Goal: Task Accomplishment & Management: Complete application form

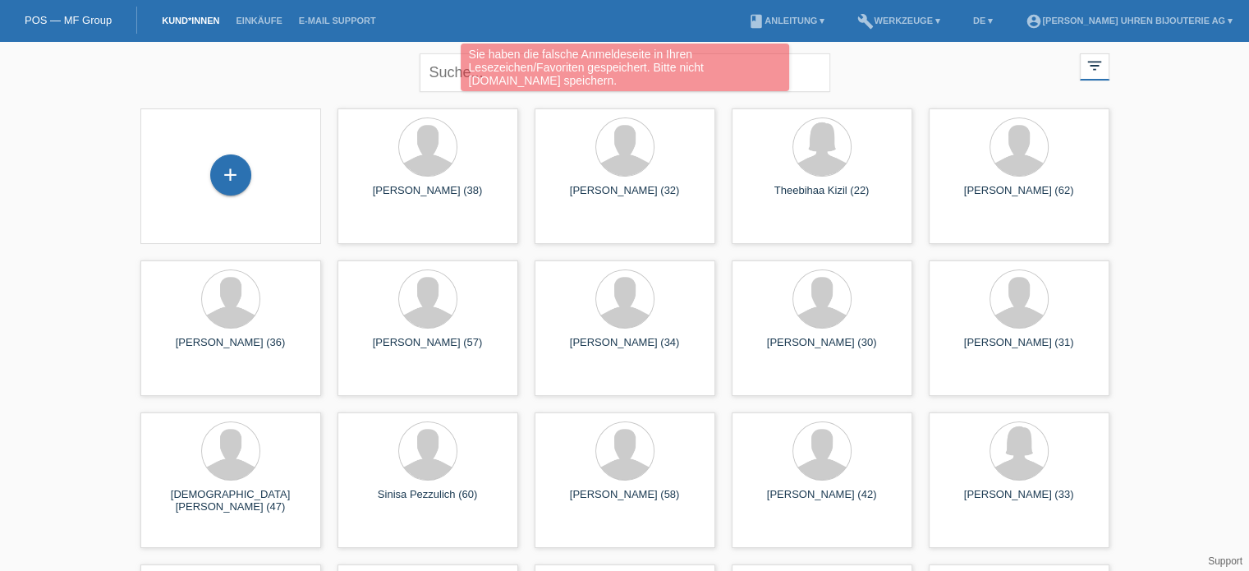
click at [197, 167] on div "+" at bounding box center [231, 176] width 154 height 44
click at [226, 169] on div "+" at bounding box center [230, 174] width 41 height 41
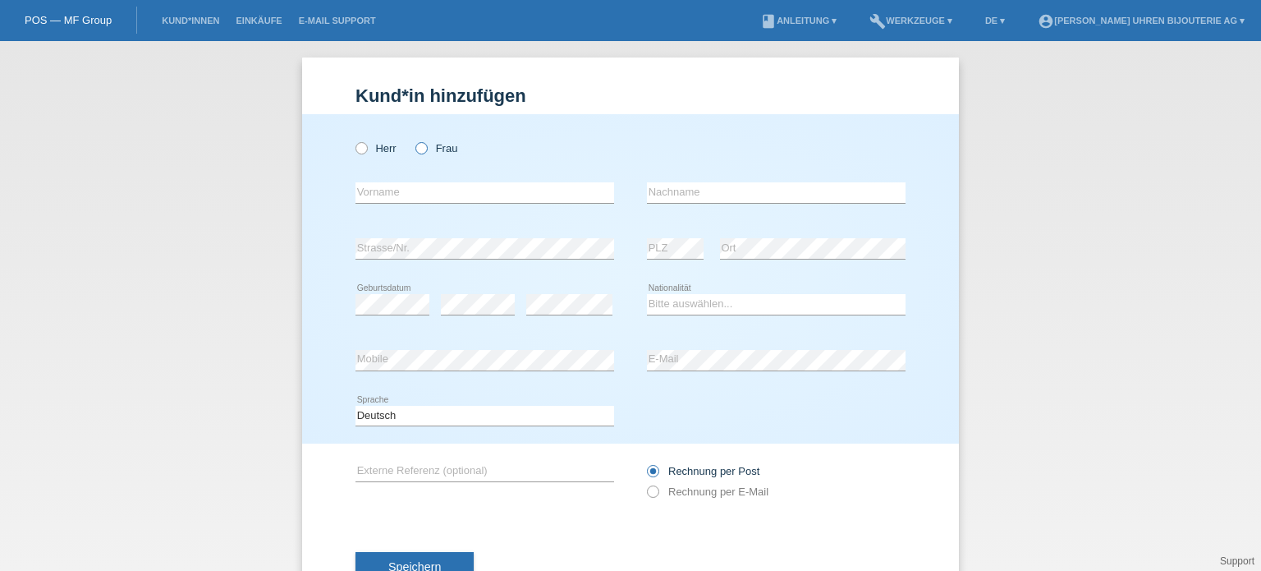
click at [413, 140] on icon at bounding box center [413, 140] width 0 height 0
click at [417, 144] on input "Frau" at bounding box center [421, 147] width 11 height 11
radio input "true"
click at [416, 185] on input "text" at bounding box center [485, 192] width 259 height 21
paste input "Fatima"
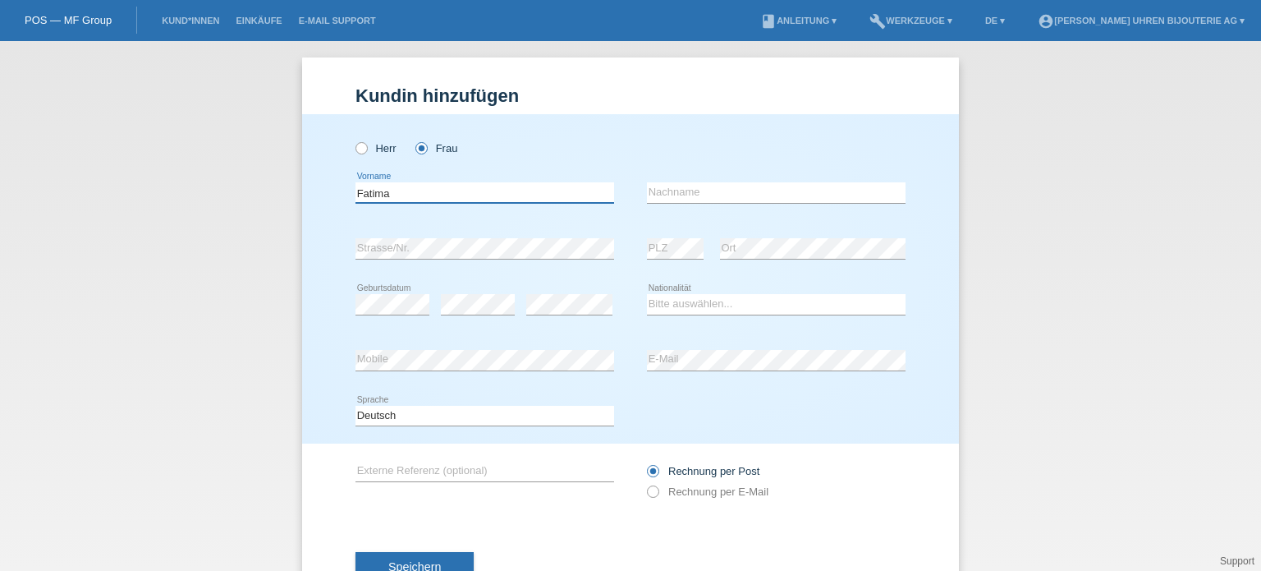
type input "Fatima"
click at [753, 190] on input "text" at bounding box center [776, 192] width 259 height 21
paste input "Catovic"
type input "Catovic"
click at [440, 232] on div "error Strasse/Nr." at bounding box center [485, 249] width 259 height 56
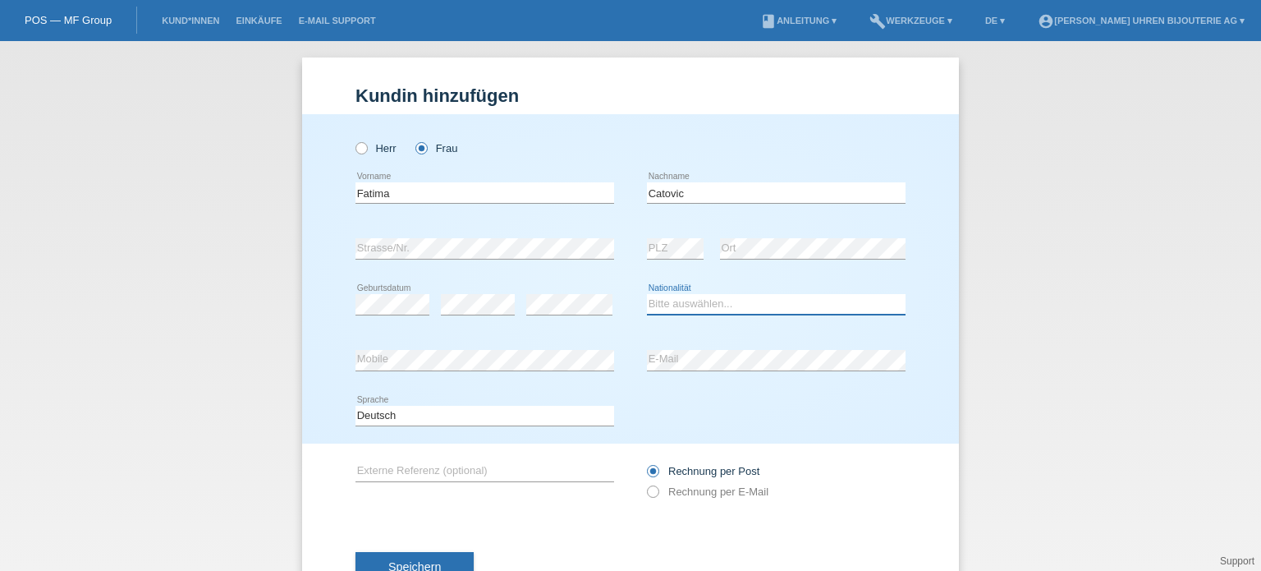
click at [679, 305] on select "Bitte auswählen... Schweiz Deutschland Liechtenstein Österreich ------------ Af…" at bounding box center [776, 304] width 259 height 20
select select "CH"
click at [647, 294] on select "Bitte auswählen... Schweiz Deutschland Liechtenstein Österreich ------------ Af…" at bounding box center [776, 304] width 259 height 20
click at [689, 370] on div "error E-Mail" at bounding box center [776, 361] width 259 height 56
click at [524, 471] on input "text" at bounding box center [485, 471] width 259 height 21
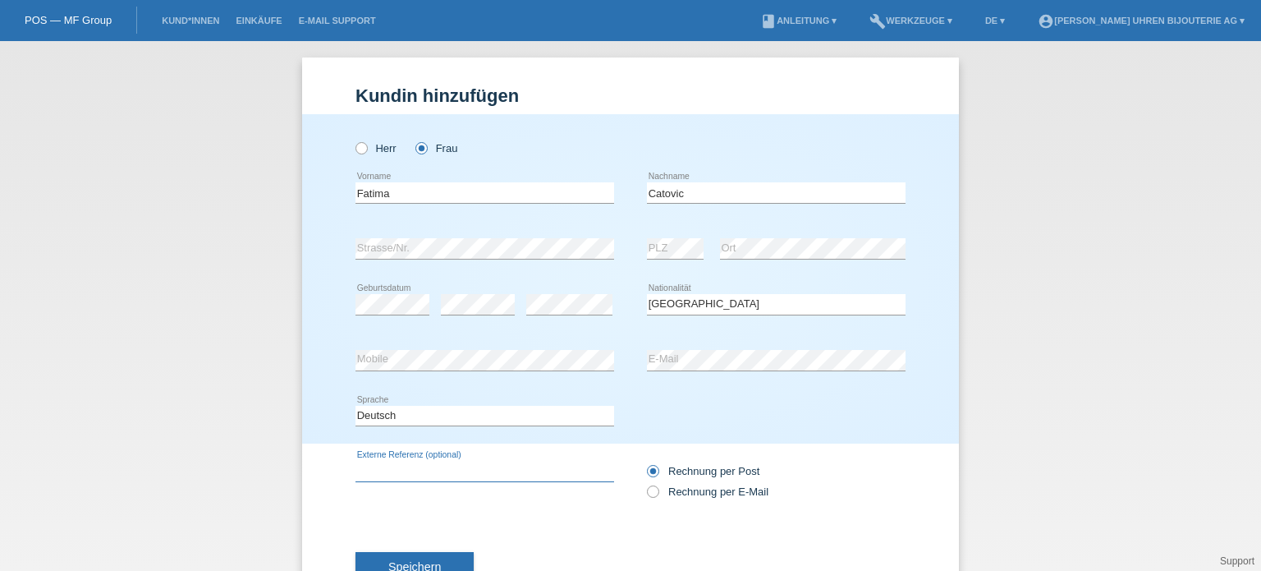
paste input "IW378005"
type input "IW378005"
click at [645, 483] on icon at bounding box center [645, 483] width 0 height 0
click at [647, 493] on input "Rechnung per E-Mail" at bounding box center [652, 495] width 11 height 21
radio input "true"
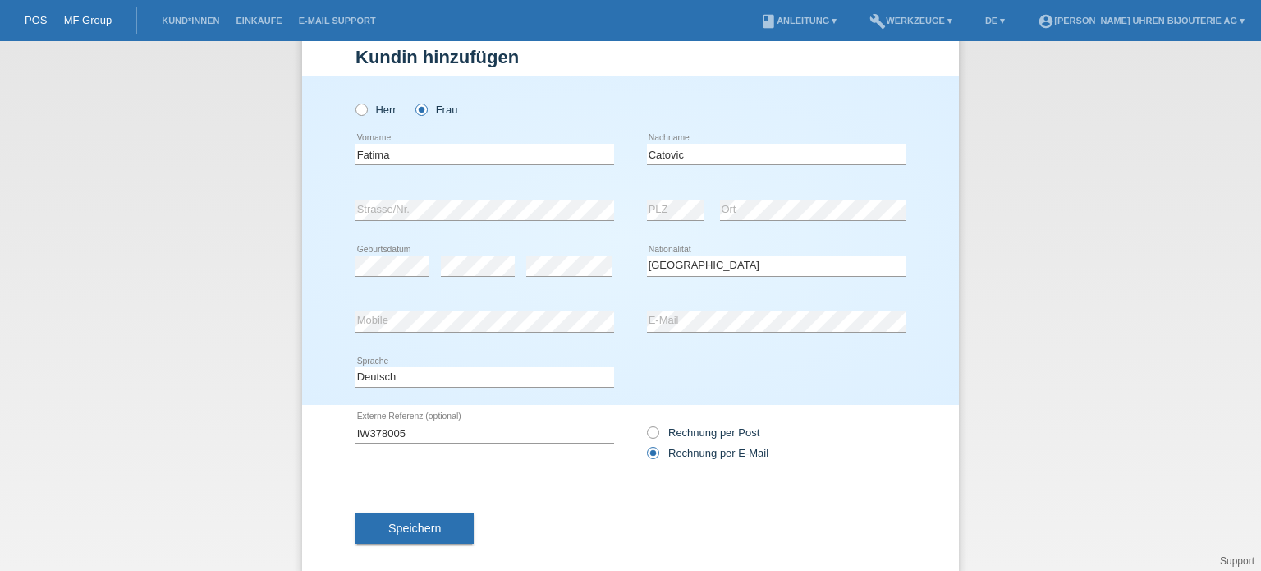
scroll to position [59, 0]
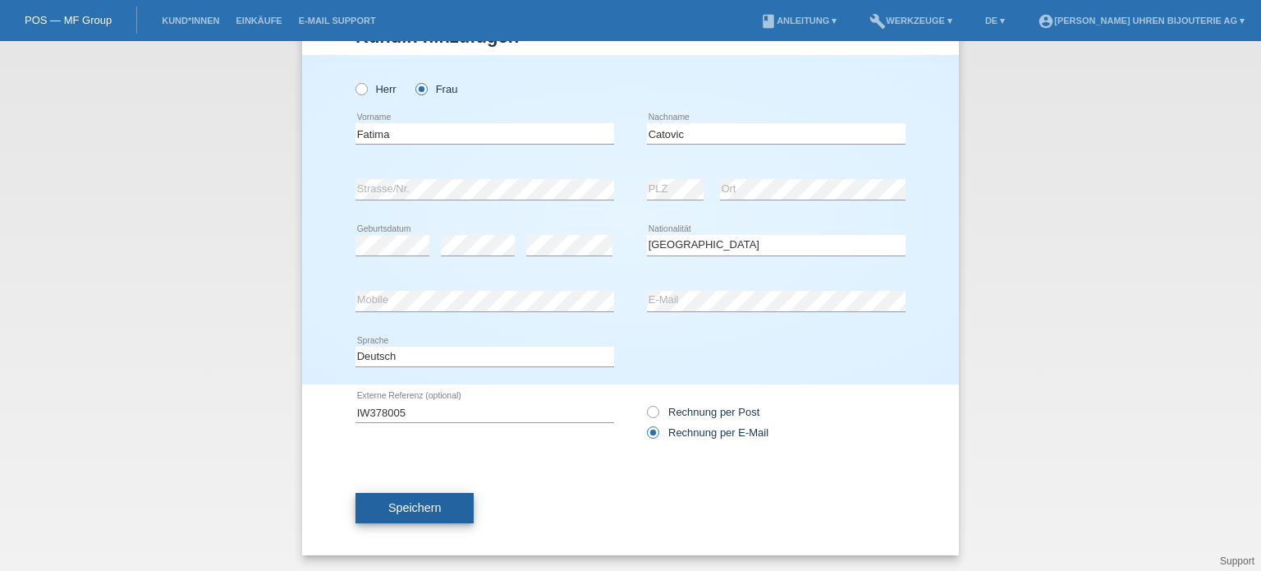
click at [424, 498] on button "Speichern" at bounding box center [415, 508] width 118 height 31
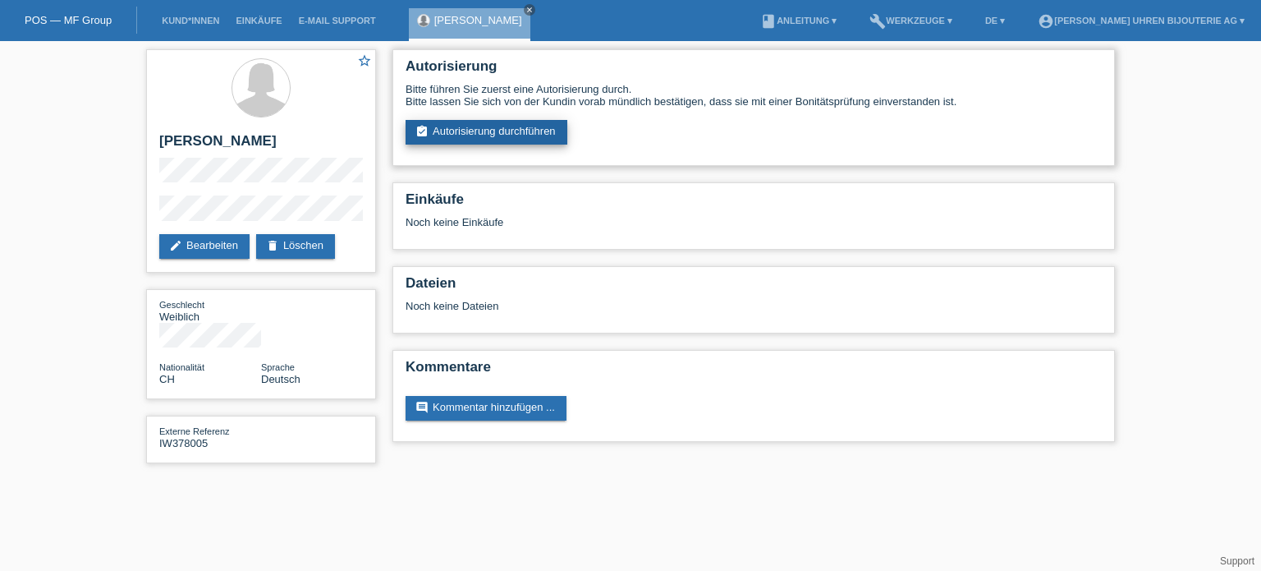
click at [453, 128] on link "assignment_turned_in Autorisierung durchführen" at bounding box center [487, 132] width 162 height 25
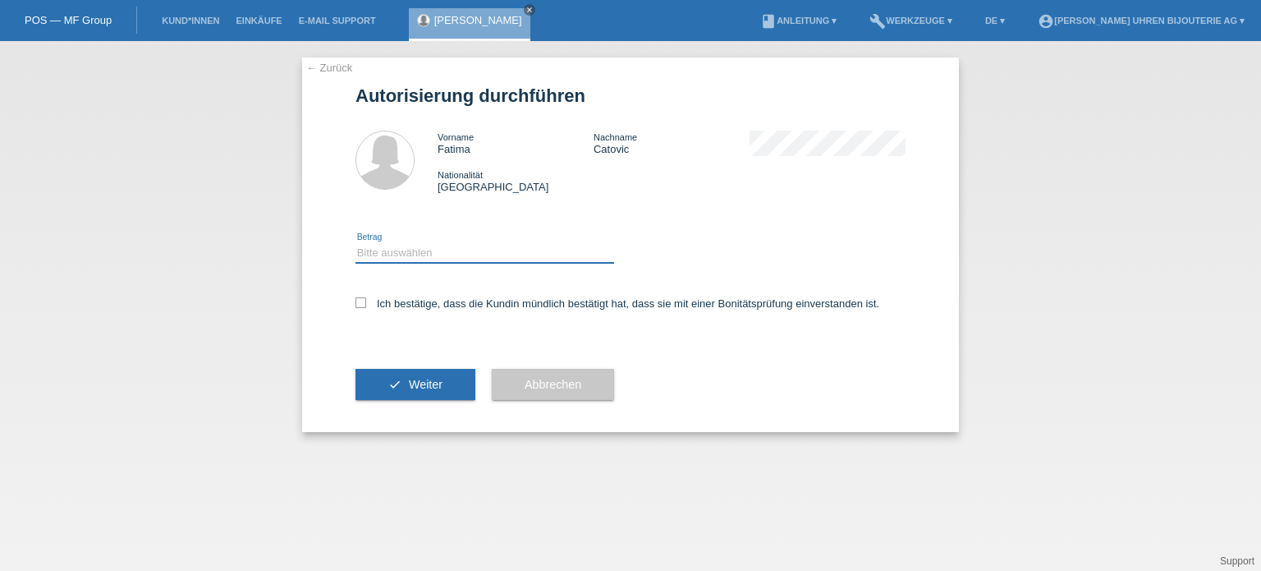
click at [452, 250] on select "Bitte auswählen CHF 1.00 - CHF 499.00 CHF 500.00 - CHF 1'999.00 CHF 2'000.00 - …" at bounding box center [485, 253] width 259 height 20
select select "3"
click at [356, 243] on select "Bitte auswählen CHF 1.00 - CHF 499.00 CHF 500.00 - CHF 1'999.00 CHF 2'000.00 - …" at bounding box center [485, 253] width 259 height 20
click at [359, 305] on icon at bounding box center [361, 302] width 11 height 11
click at [359, 305] on input "Ich bestätige, dass die Kundin mündlich bestätigt hat, dass sie mit einer Bonit…" at bounding box center [361, 302] width 11 height 11
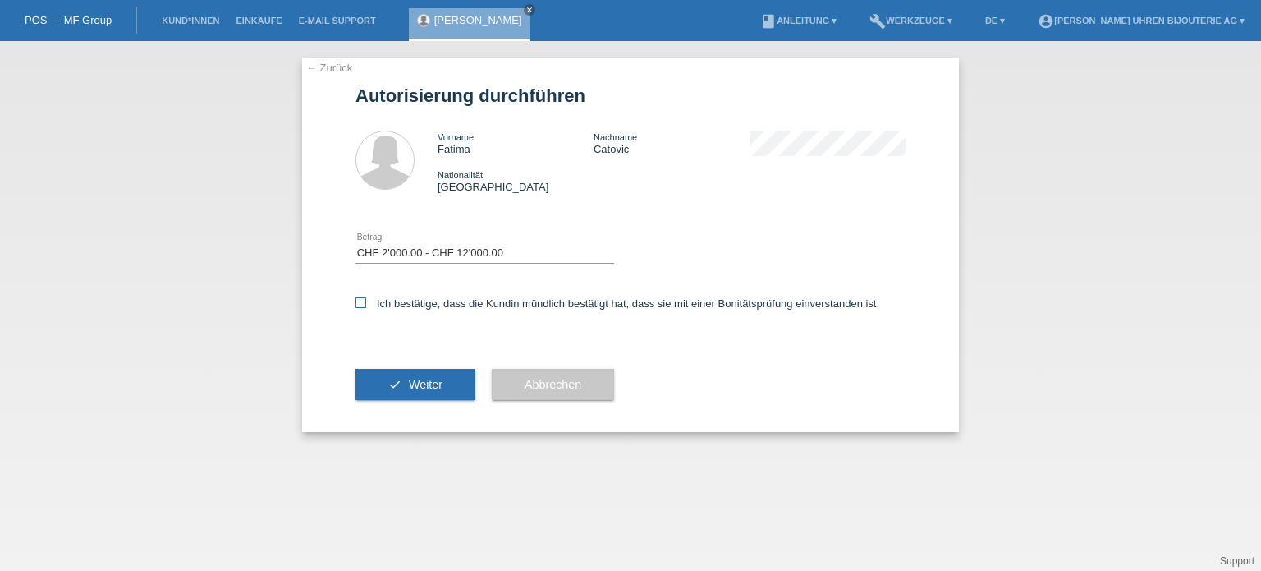
checkbox input "true"
click at [369, 403] on div "check Weiter" at bounding box center [416, 384] width 120 height 95
click at [388, 393] on button "check Weiter" at bounding box center [416, 384] width 120 height 31
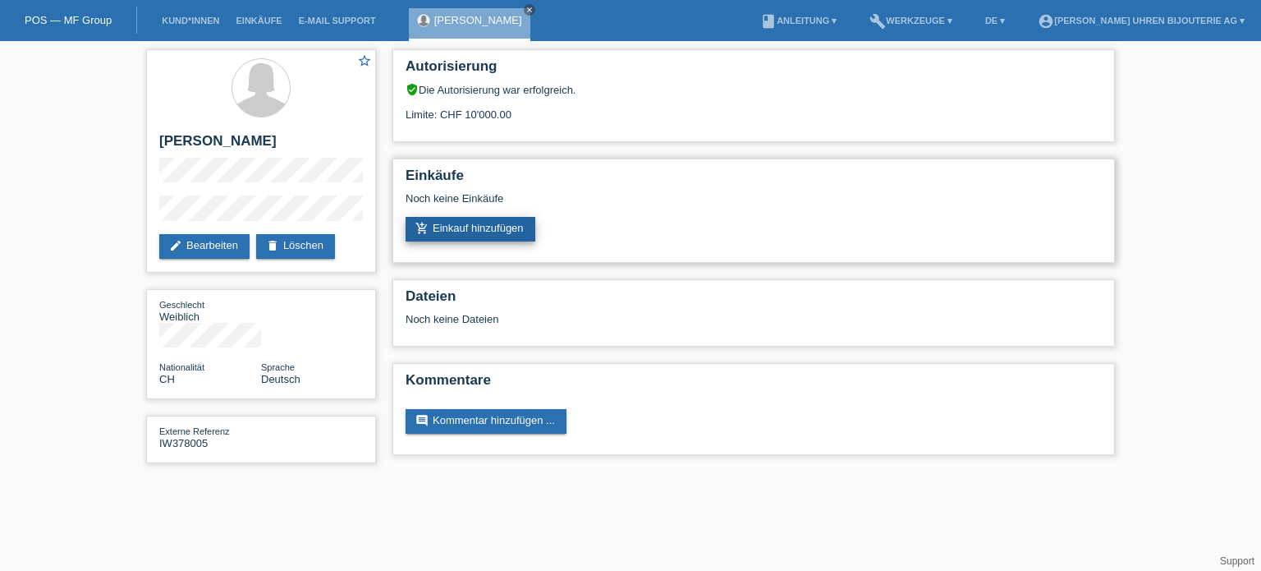
click at [483, 227] on link "add_shopping_cart Einkauf hinzufügen" at bounding box center [471, 229] width 130 height 25
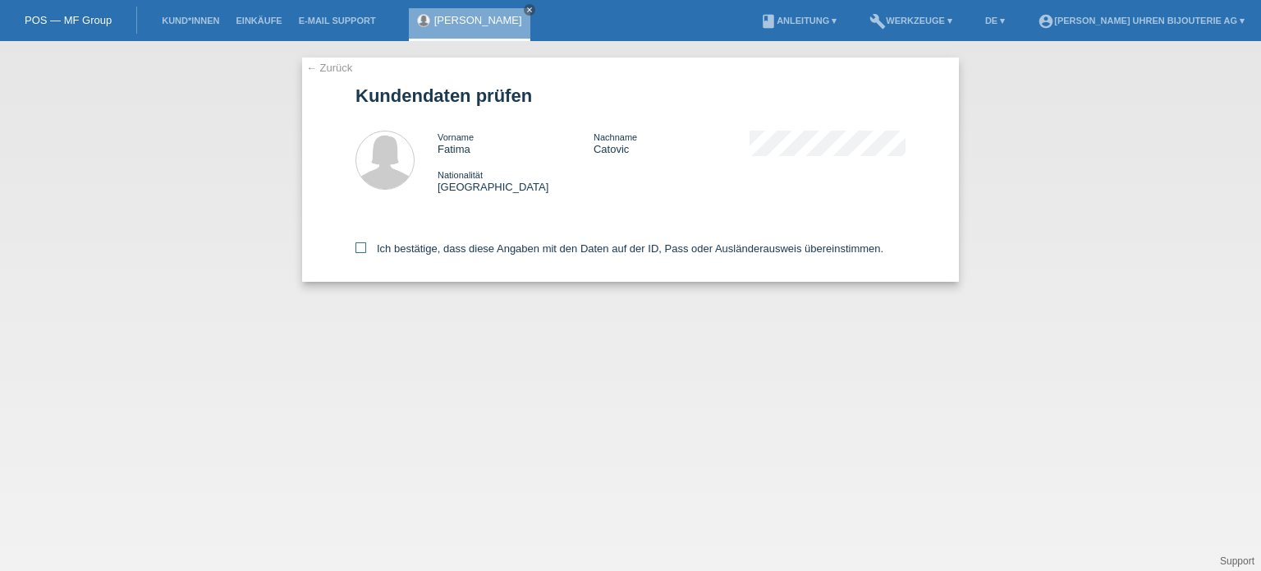
click at [365, 248] on icon at bounding box center [361, 247] width 11 height 11
click at [365, 248] on input "Ich bestätige, dass diese Angaben mit den Daten auf der ID, Pass oder Ausländer…" at bounding box center [361, 247] width 11 height 11
checkbox input "true"
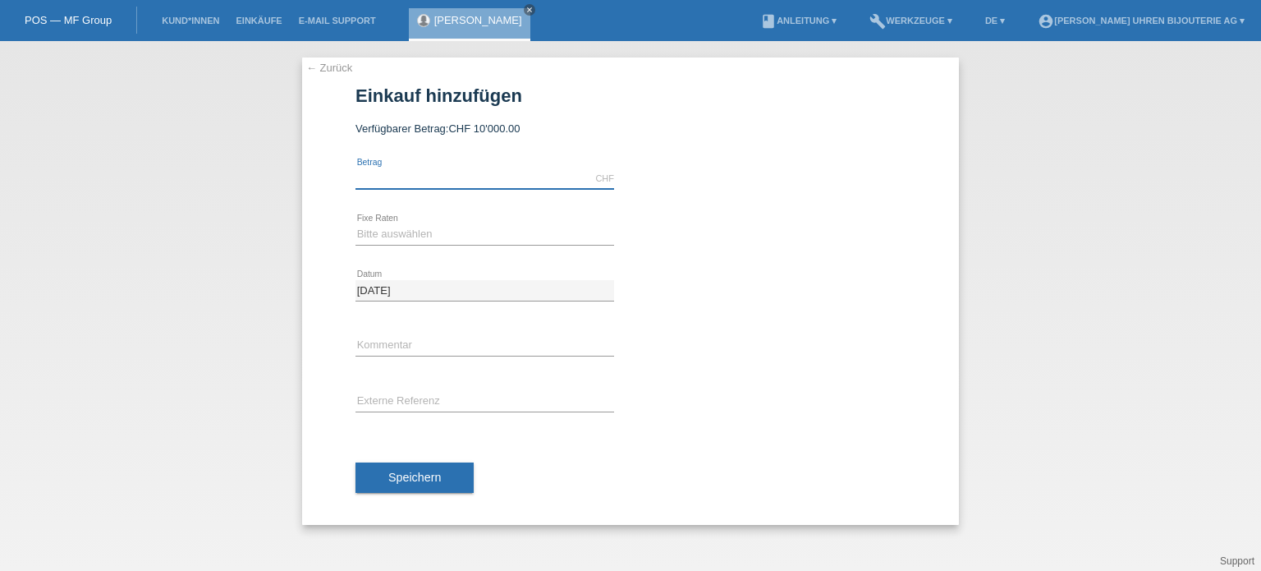
click at [404, 177] on input "text" at bounding box center [485, 178] width 259 height 21
type input "6900.00"
click at [400, 232] on select "Bitte auswählen 6 Raten 12 Raten 18 Raten 24 Raten" at bounding box center [485, 234] width 259 height 20
select select "541"
click at [356, 224] on select "Bitte auswählen 6 Raten 12 Raten 18 Raten 24 Raten" at bounding box center [485, 234] width 259 height 20
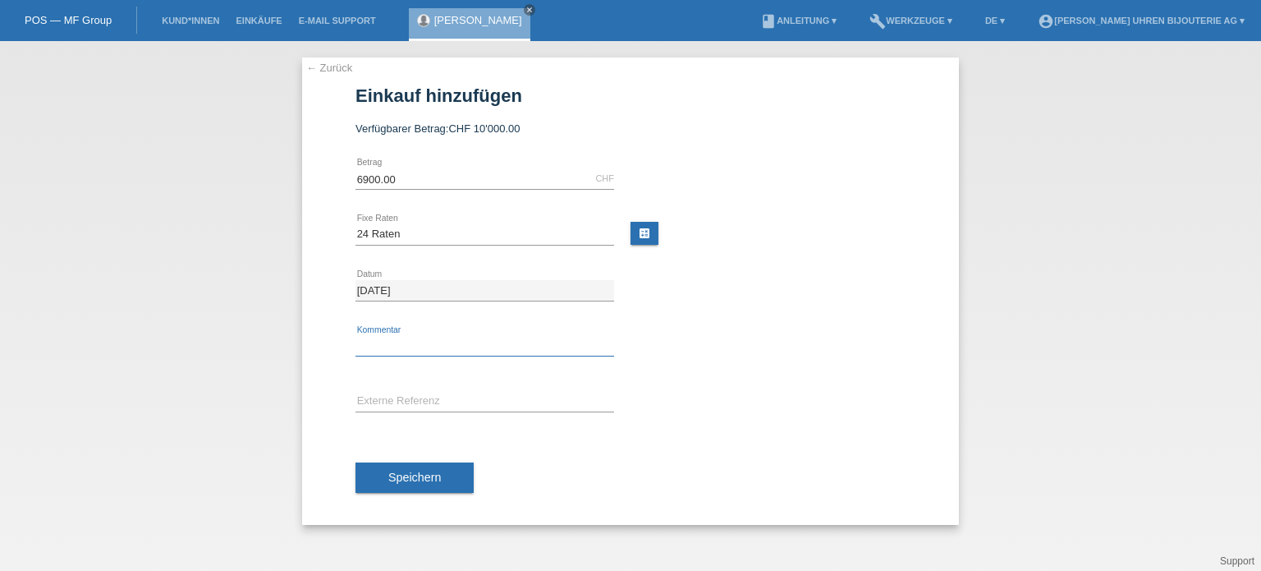
click at [411, 337] on input "text" at bounding box center [485, 346] width 259 height 21
type input "BG"
click at [428, 394] on input "text" at bounding box center [485, 402] width 259 height 21
click at [411, 345] on input "BG" at bounding box center [485, 346] width 259 height 21
click at [467, 344] on input "BG" at bounding box center [485, 346] width 259 height 21
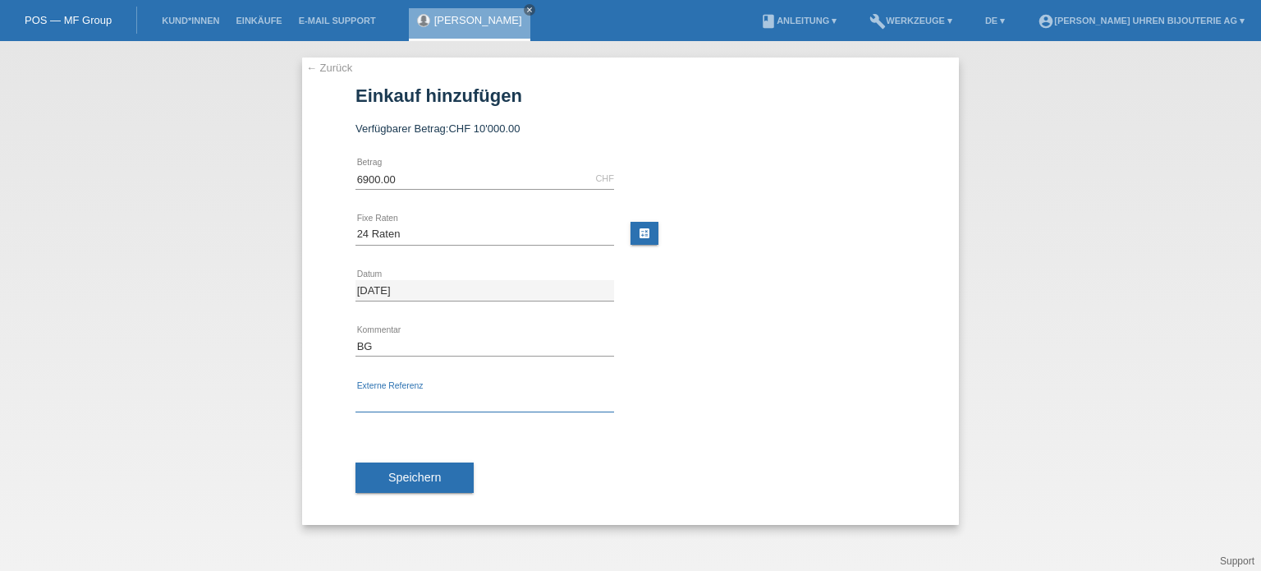
click at [418, 402] on input "text" at bounding box center [485, 402] width 259 height 21
paste input "IW378005"
type input "IW378005"
click at [406, 471] on span "Speichern" at bounding box center [414, 477] width 53 height 13
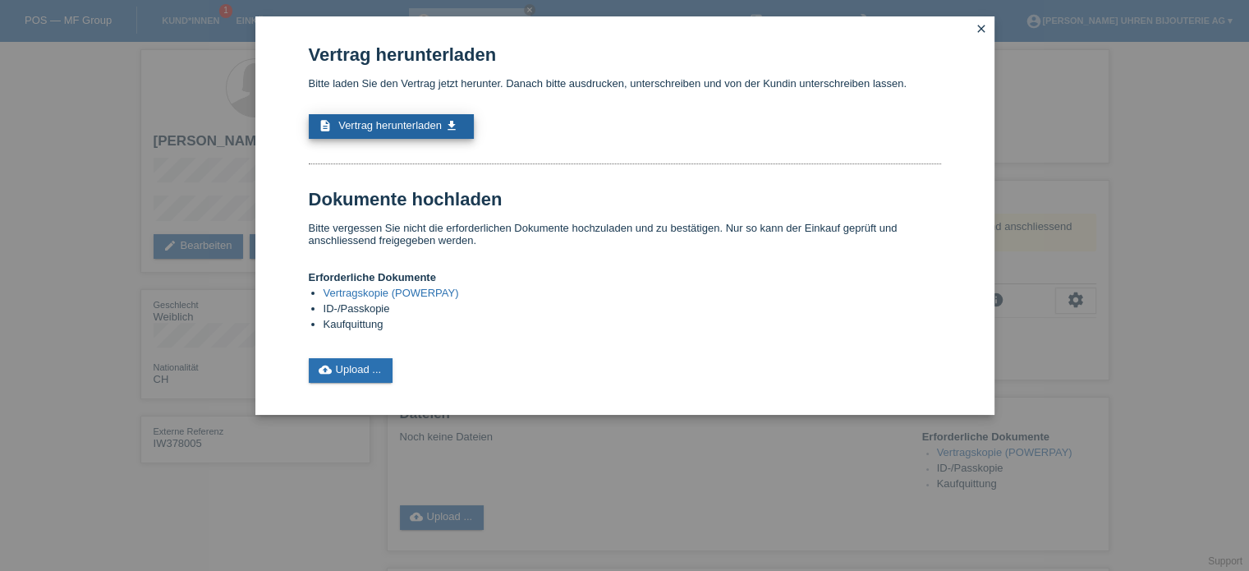
click at [403, 125] on span "Vertrag herunterladen" at bounding box center [389, 125] width 103 height 12
